Goal: Information Seeking & Learning: Learn about a topic

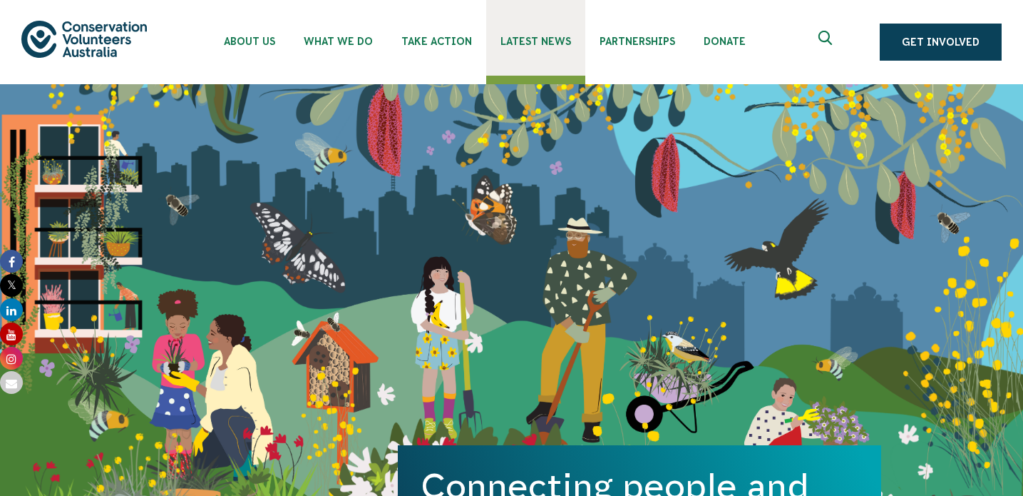
click at [528, 41] on span "Latest News" at bounding box center [536, 41] width 71 height 11
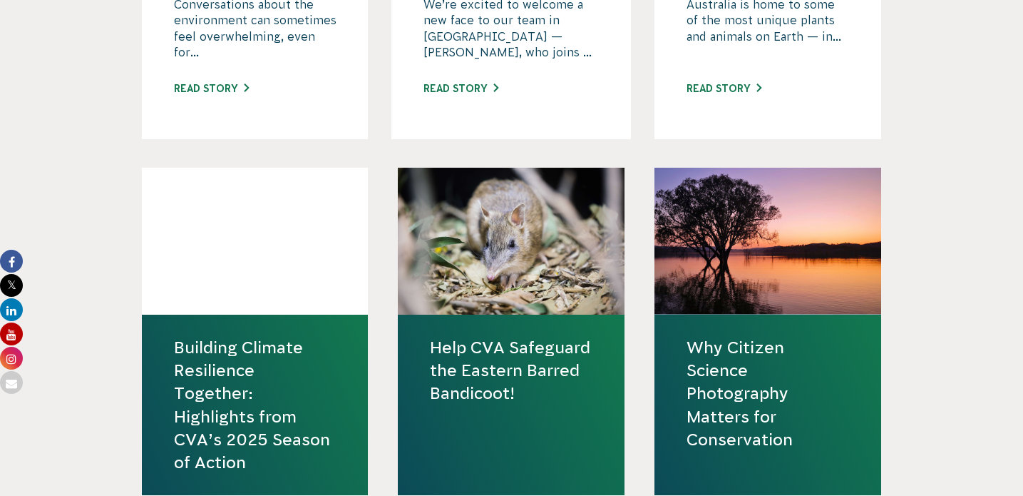
scroll to position [1504, 0]
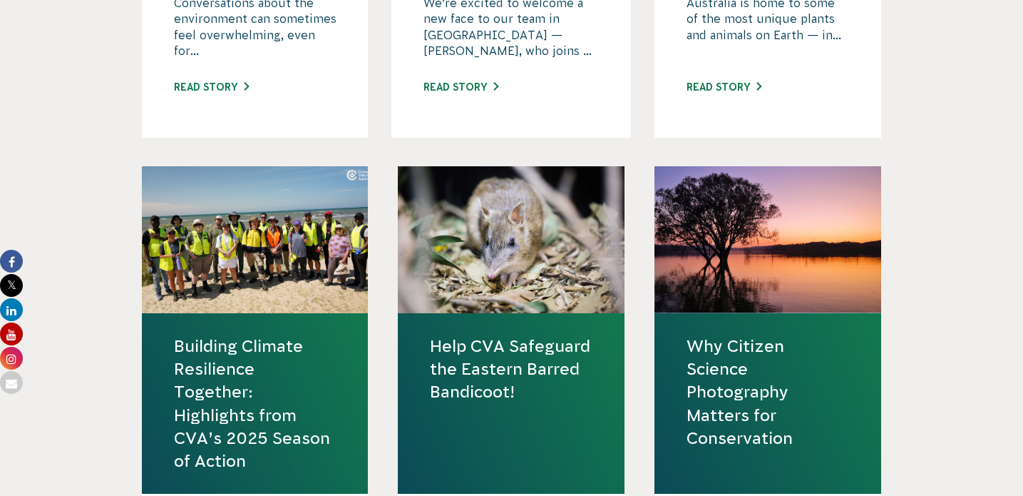
click at [491, 377] on link "Help CVA Safeguard the Eastern Barred Bandicoot!" at bounding box center [511, 368] width 163 height 69
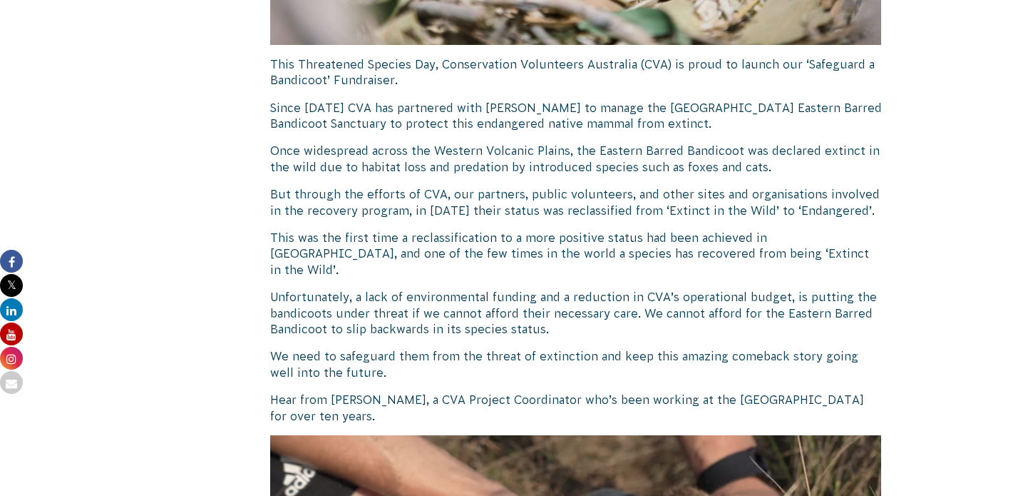
scroll to position [769, 0]
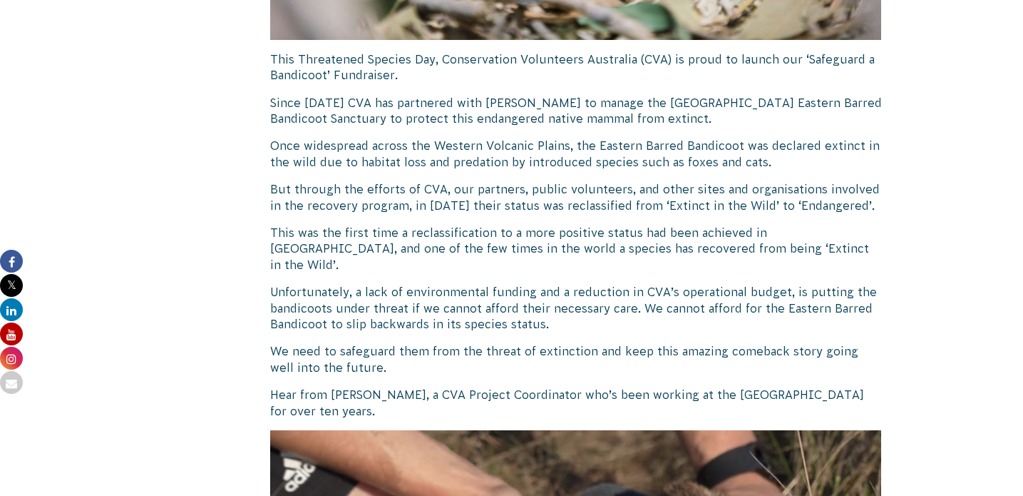
click at [594, 248] on p "This was the first time a reclassification to a more positive status had been a…" at bounding box center [576, 249] width 612 height 48
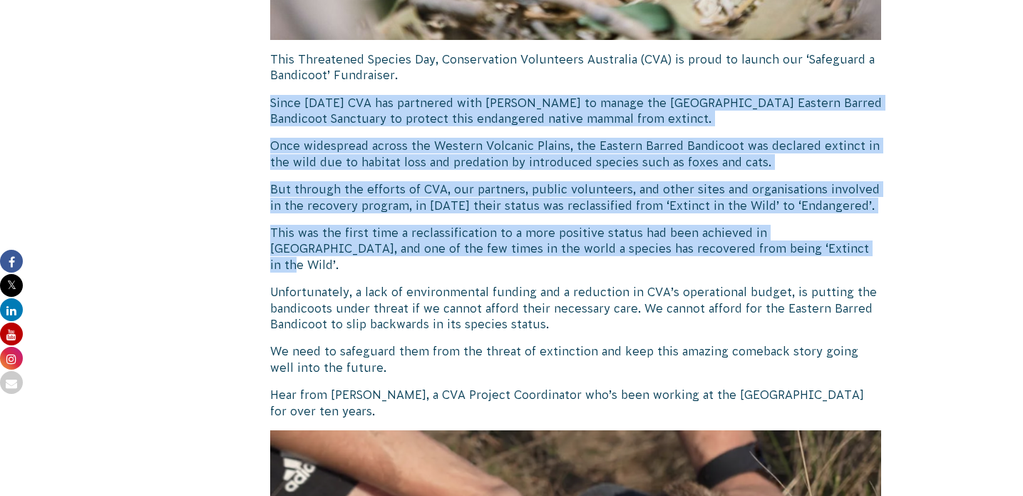
drag, startPoint x: 742, startPoint y: 250, endPoint x: 271, endPoint y: 98, distance: 495.3
copy div "Since [DATE] CVA has partnered with [PERSON_NAME] to manage the [GEOGRAPHIC_DAT…"
